Goal: Find specific page/section: Find specific page/section

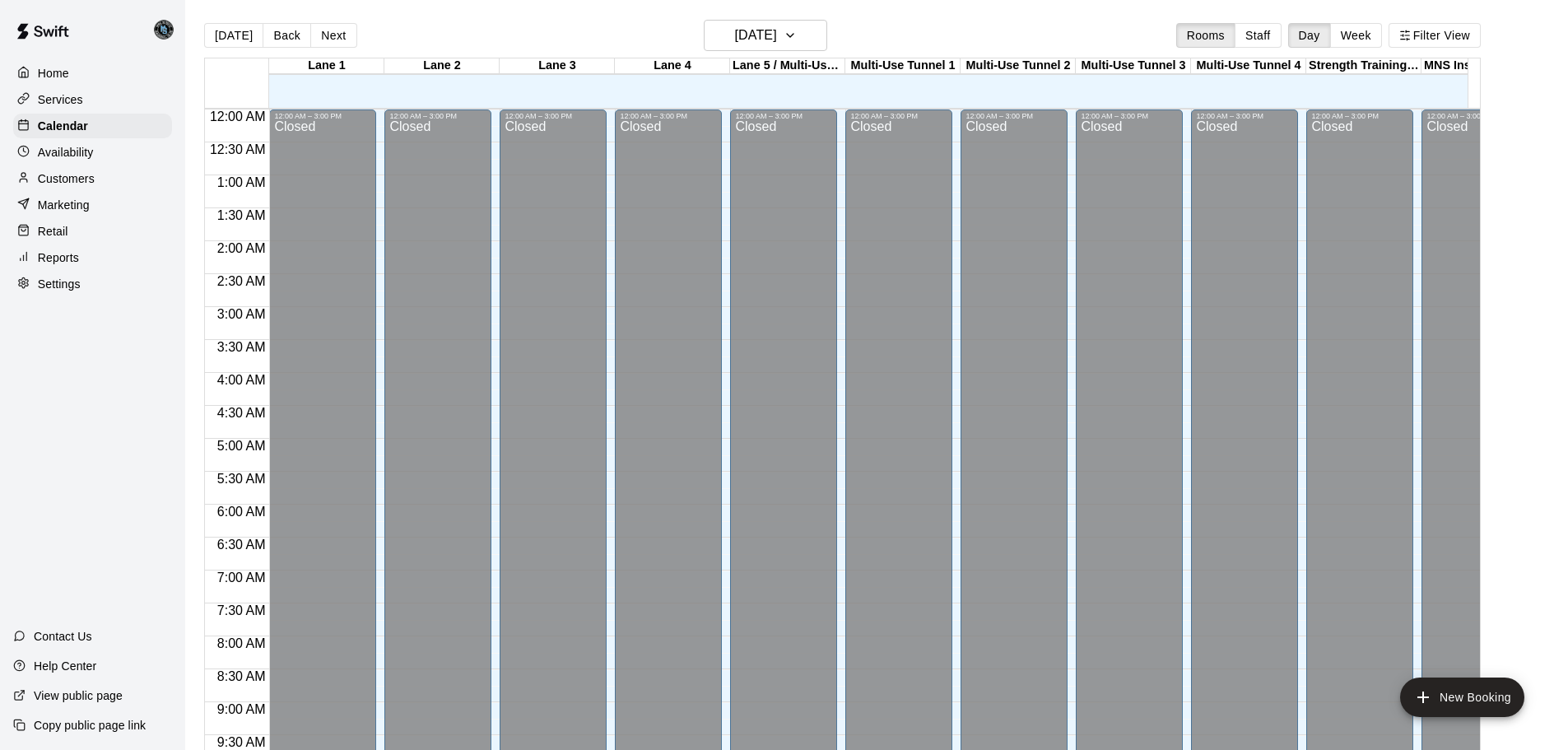
scroll to position [809, 0]
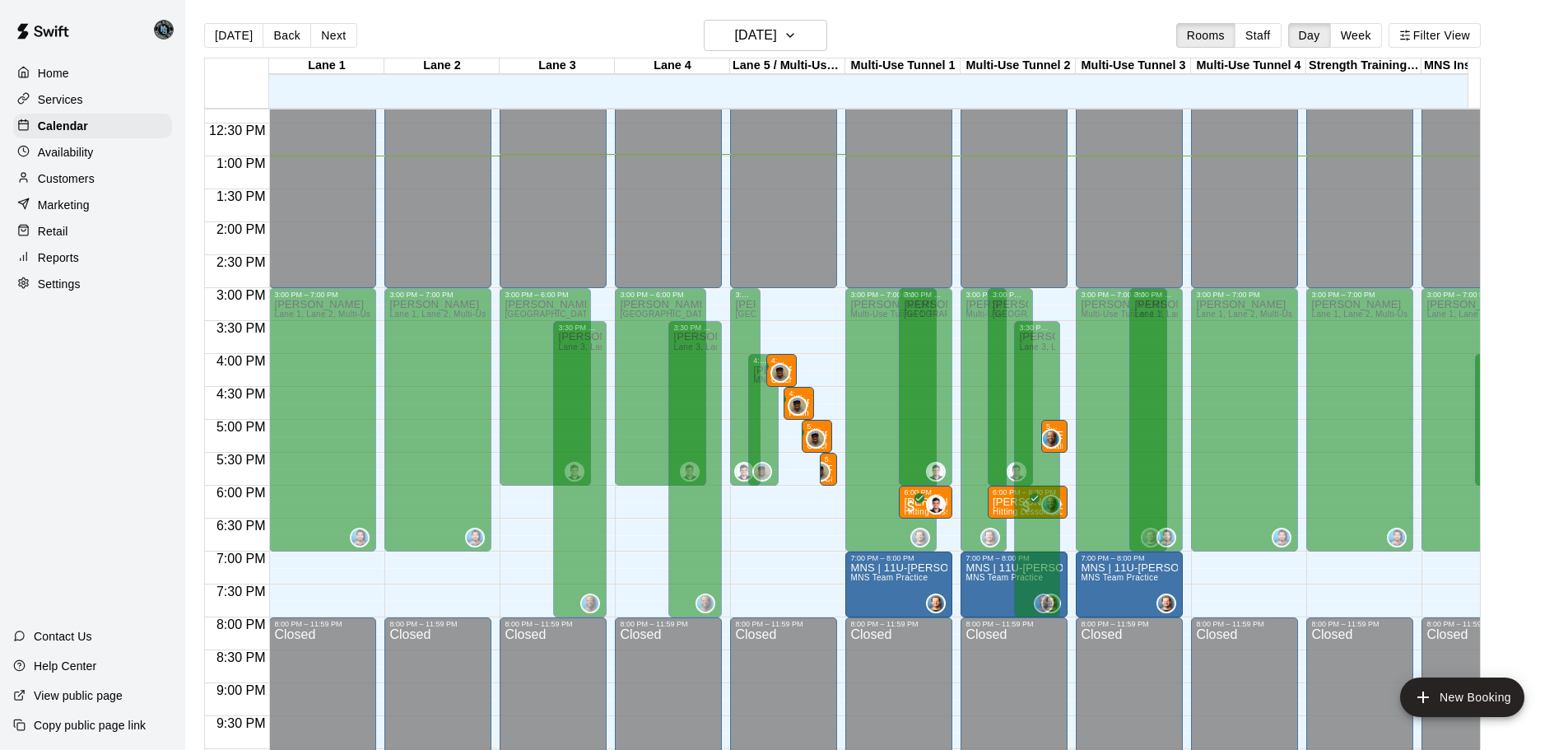
click at [85, 182] on p "Customers" at bounding box center [66, 178] width 56 height 16
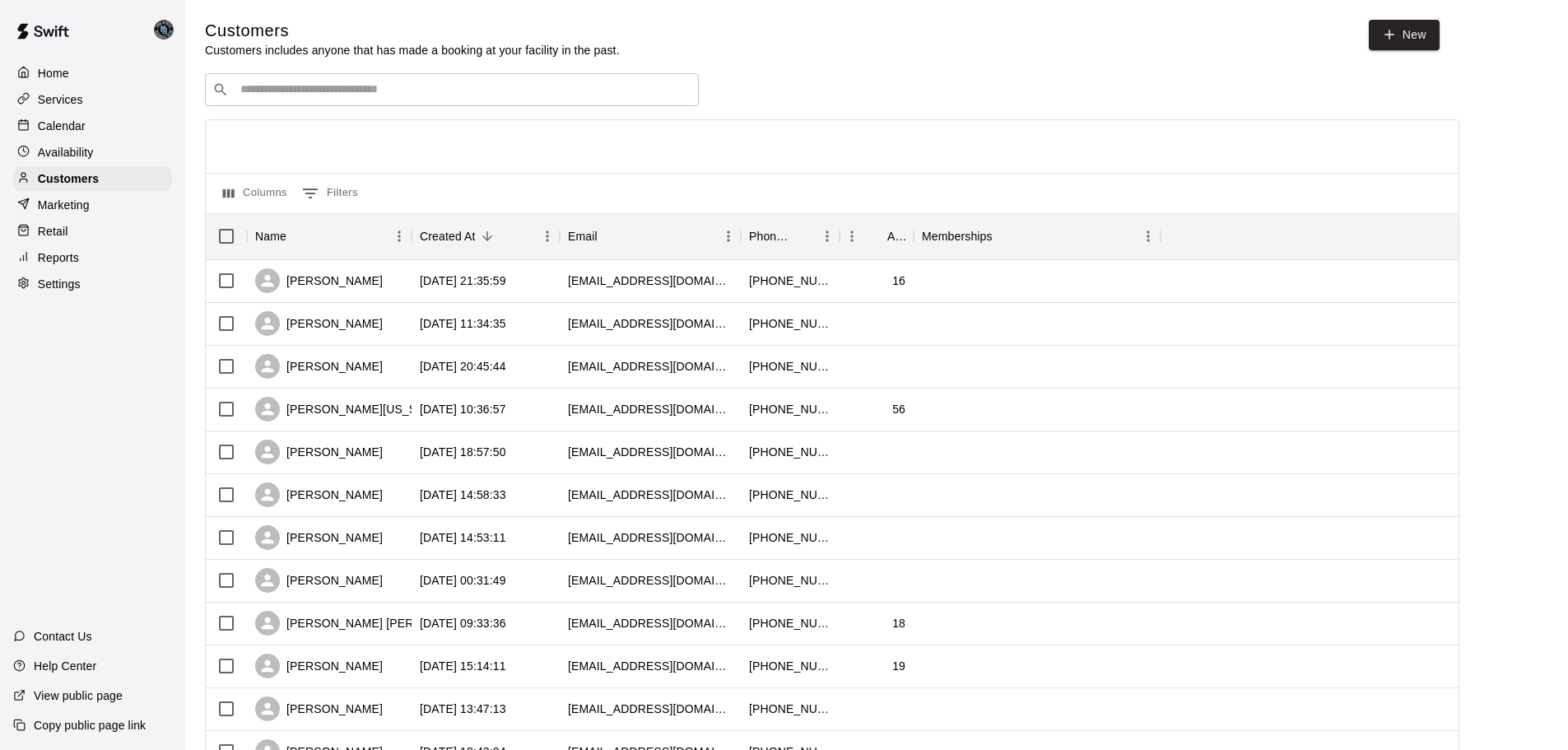
click at [536, 84] on input "Search customers by name or email" at bounding box center [463, 89] width 456 height 16
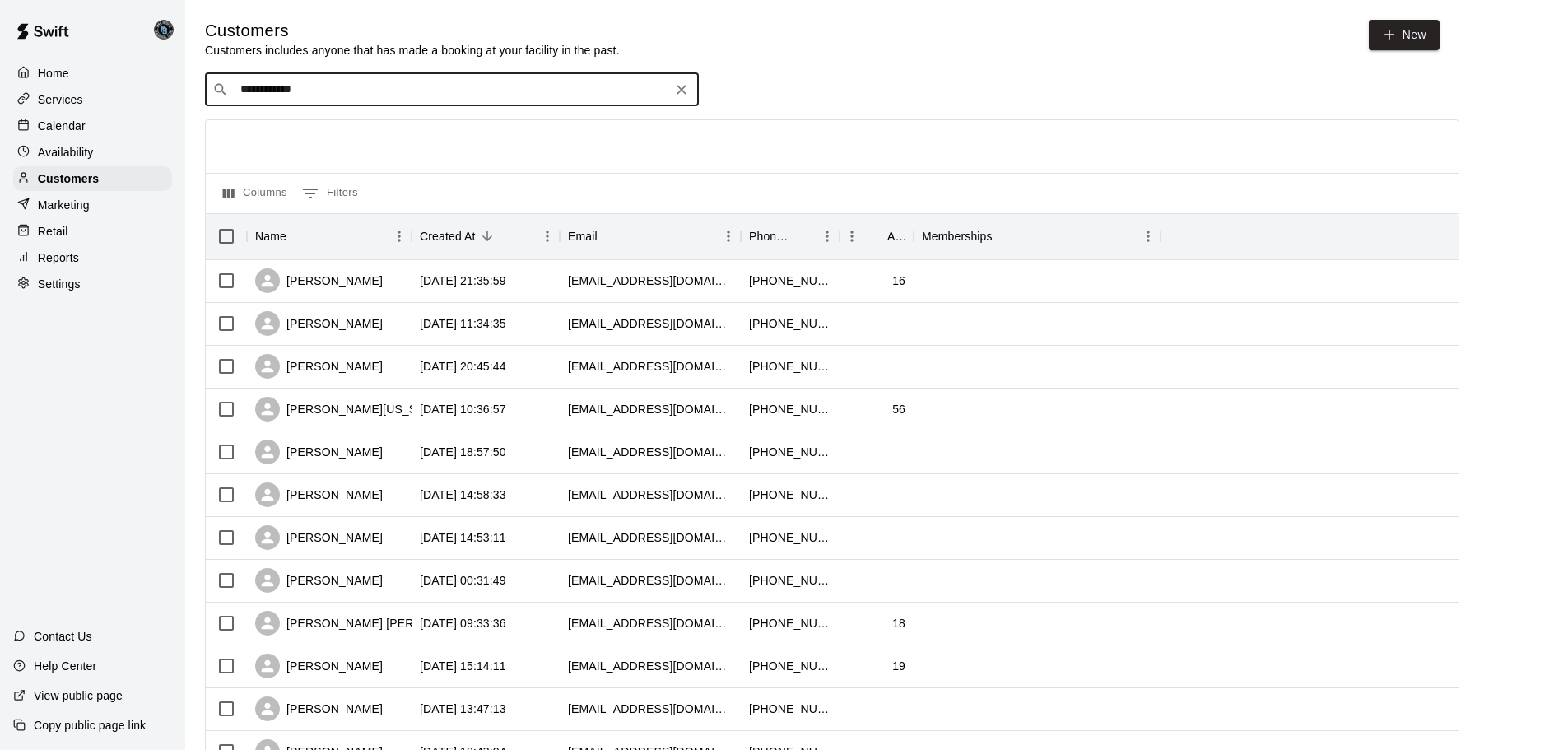
type input "**********"
click at [256, 91] on input "**********" at bounding box center [451, 89] width 431 height 16
click at [308, 184] on p "[PERSON_NAME]" at bounding box center [301, 179] width 101 height 17
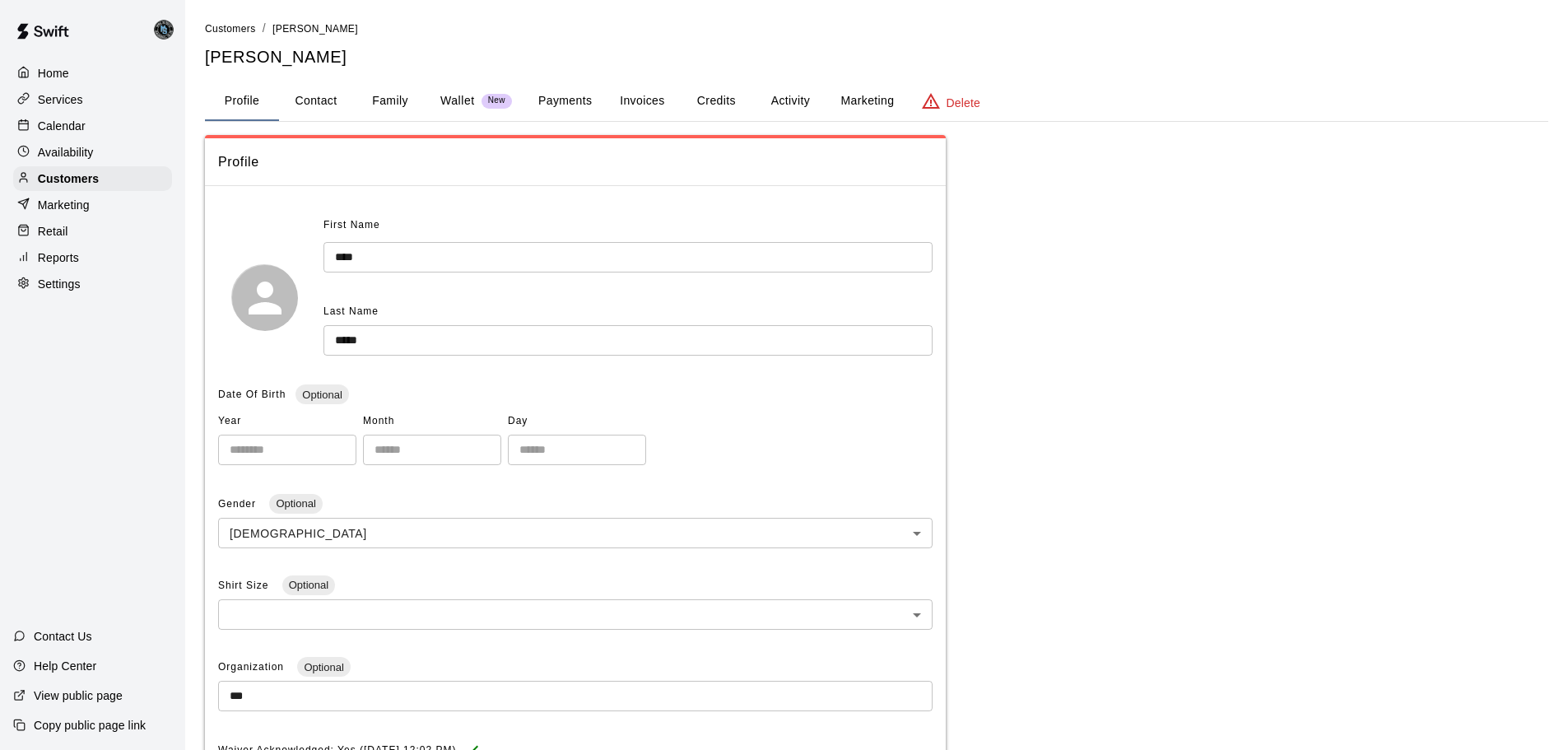
click at [808, 101] on button "Activity" at bounding box center [790, 102] width 74 height 40
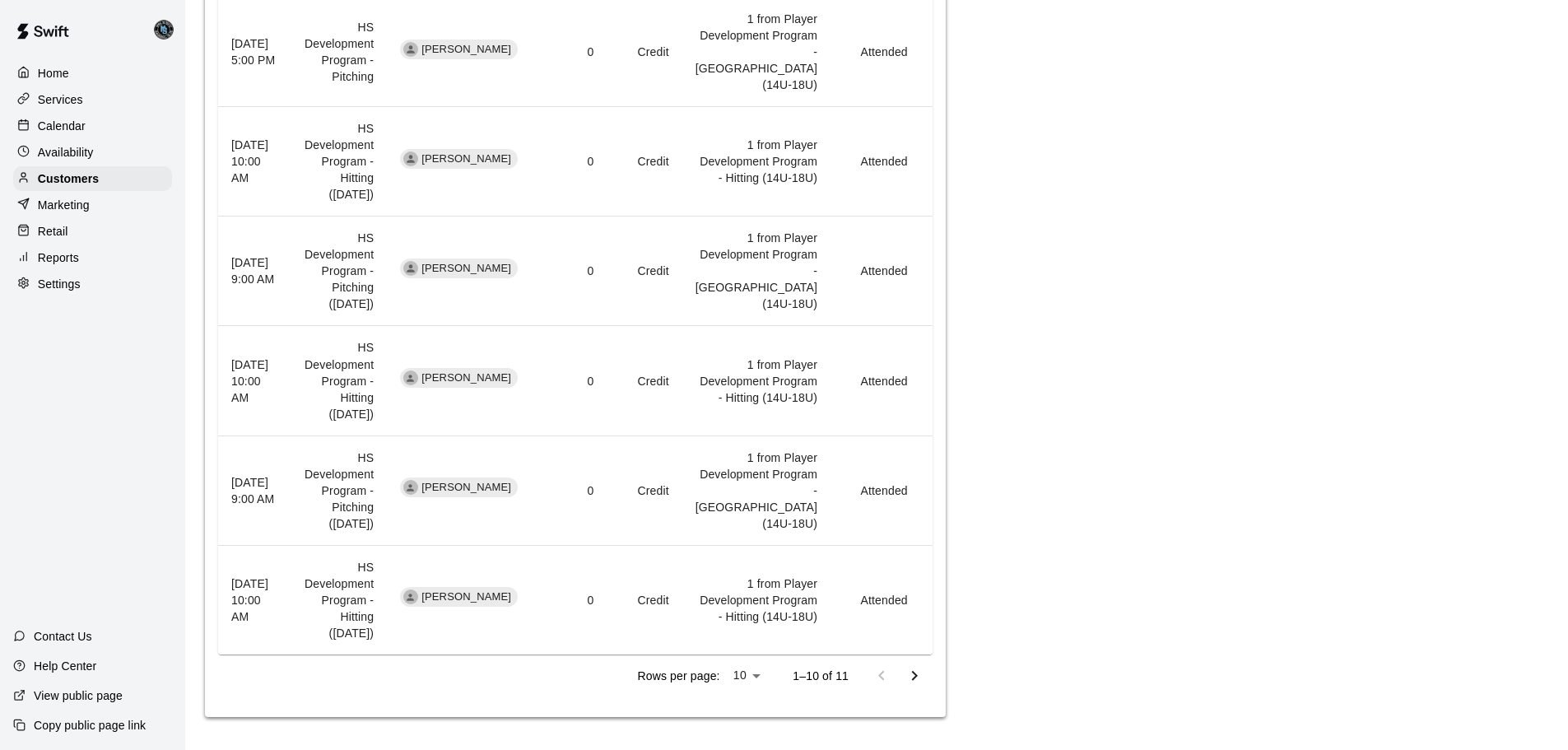
scroll to position [1062, 0]
click at [911, 681] on icon "Go to next page" at bounding box center [913, 676] width 20 height 20
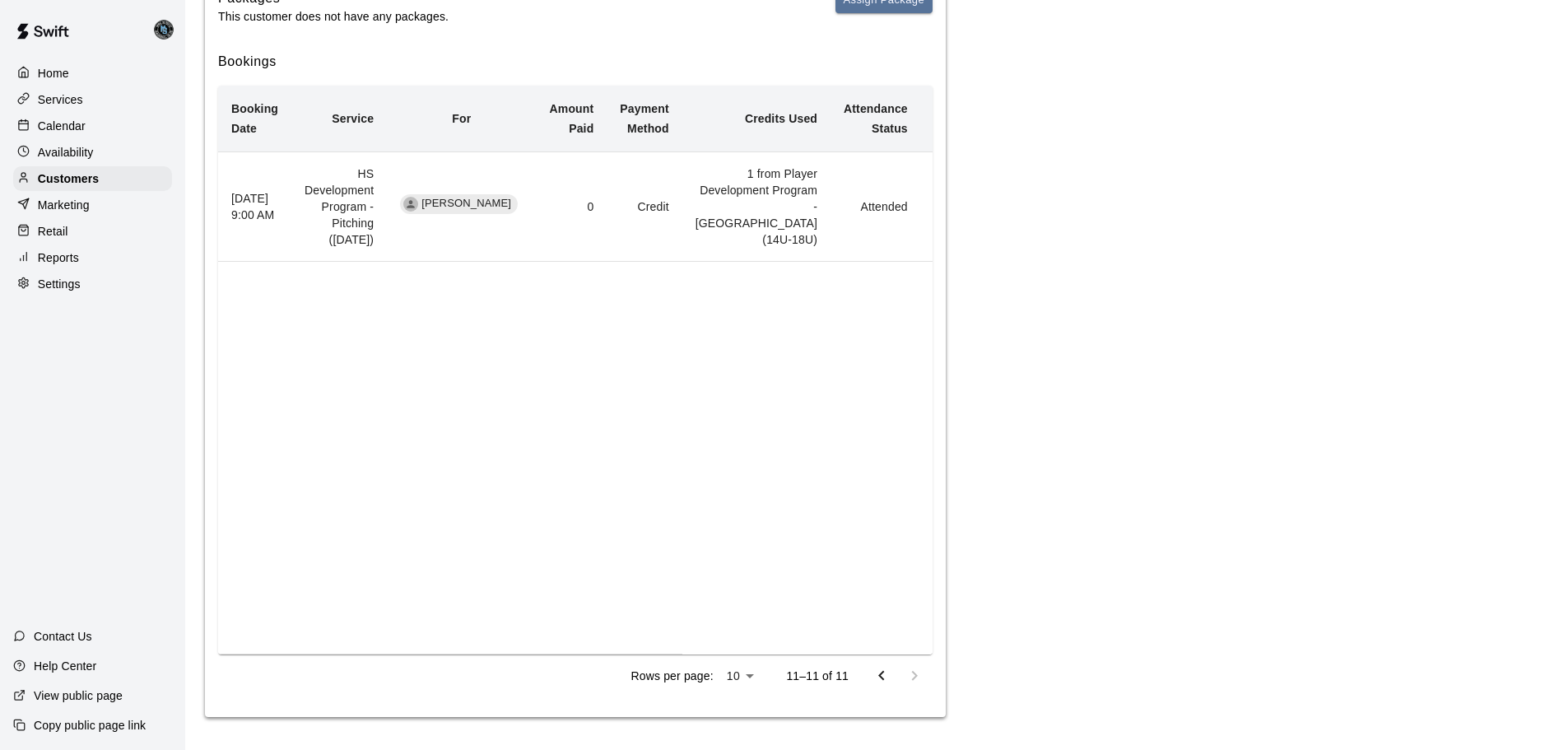
scroll to position [354, 0]
click at [882, 675] on icon "Go to previous page" at bounding box center [880, 676] width 20 height 20
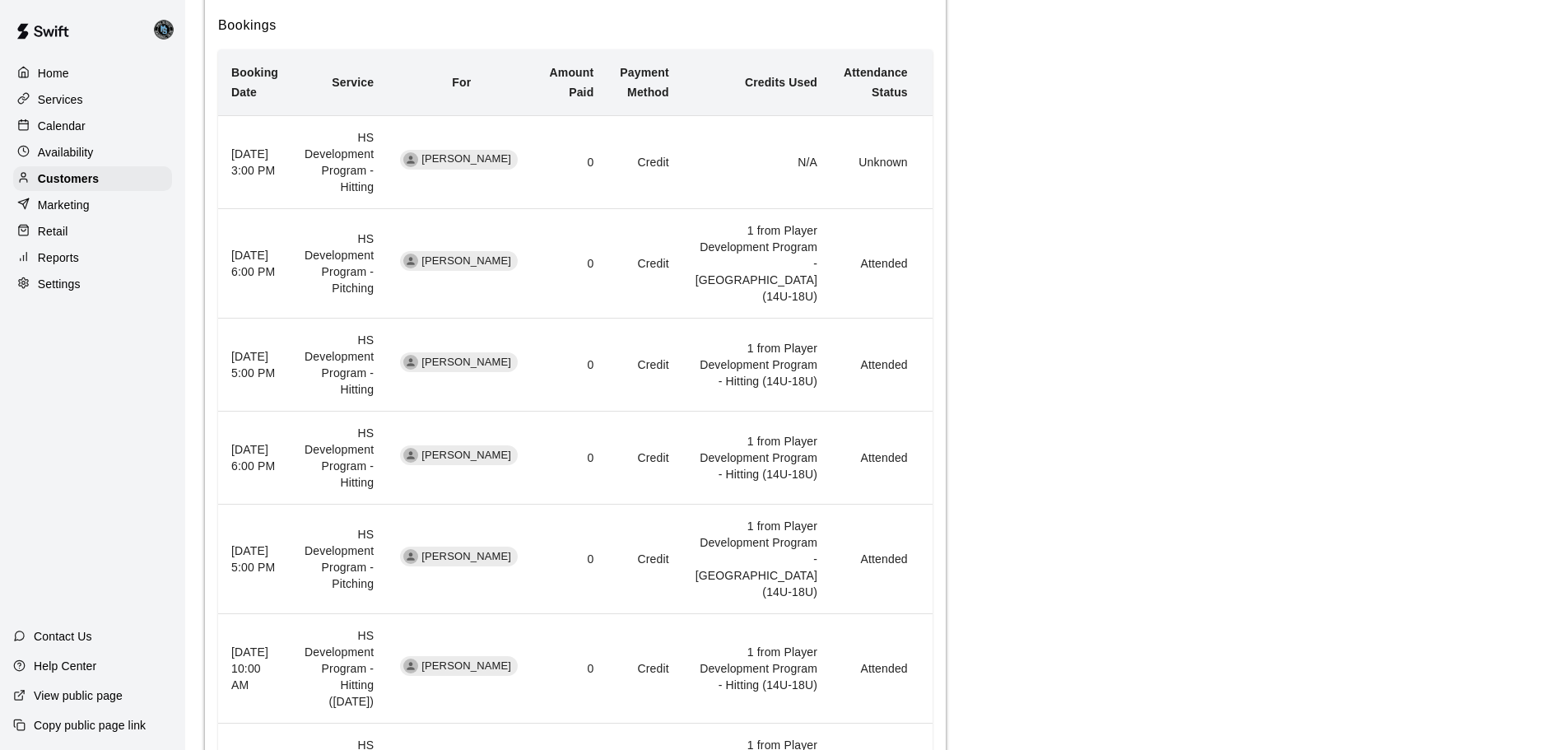
scroll to position [0, 0]
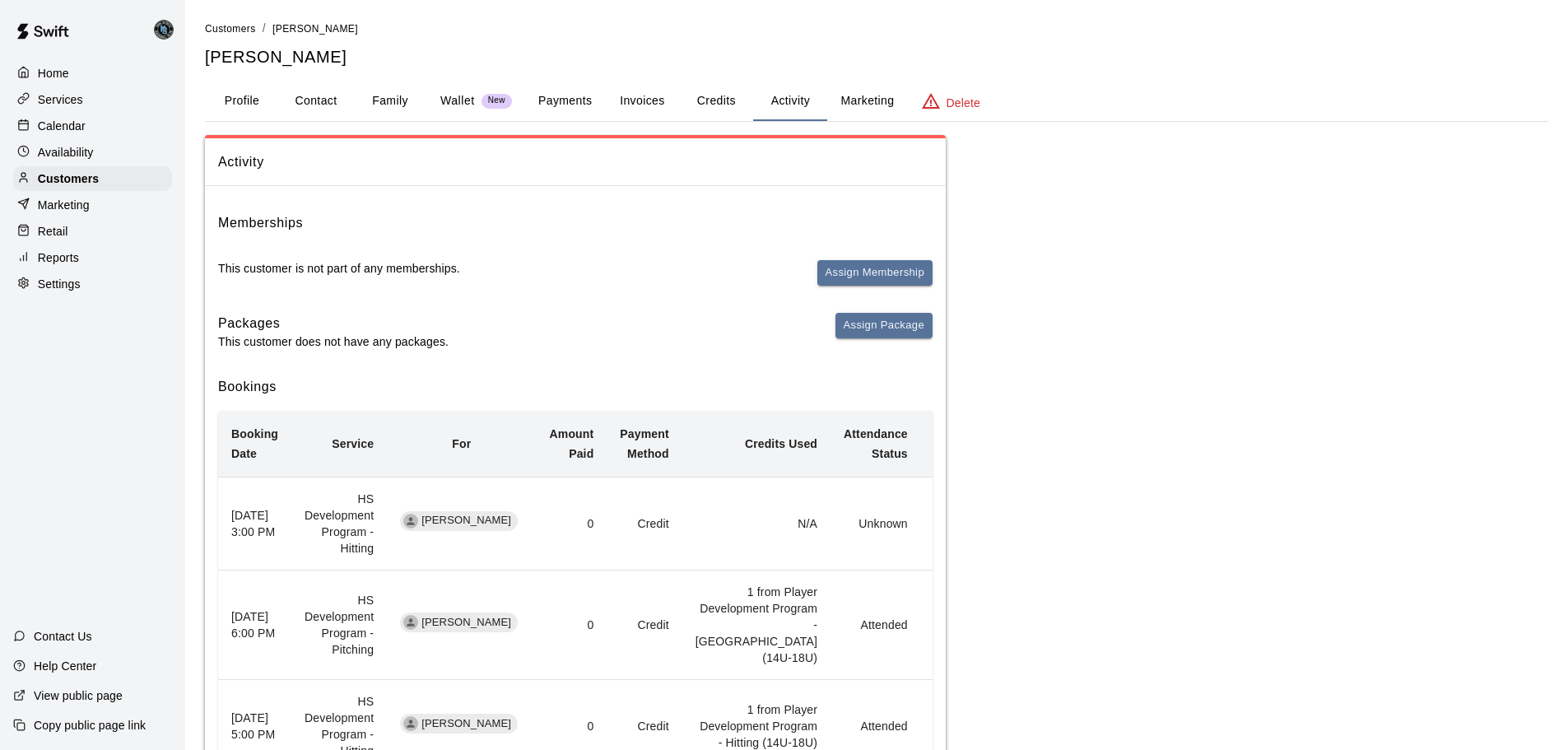
click at [43, 123] on p "Calendar" at bounding box center [61, 125] width 48 height 16
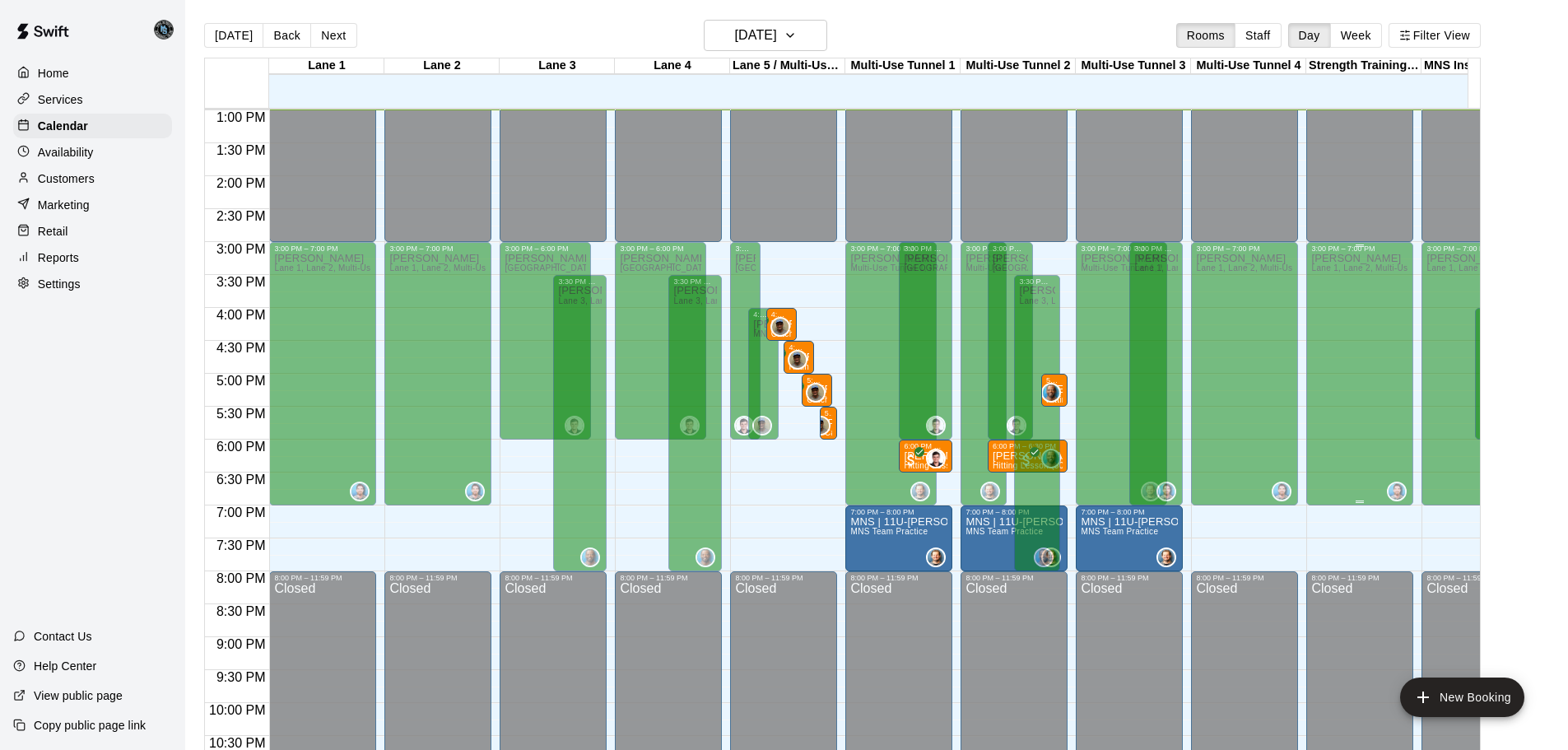
scroll to position [935, 0]
